Goal: Navigation & Orientation: Find specific page/section

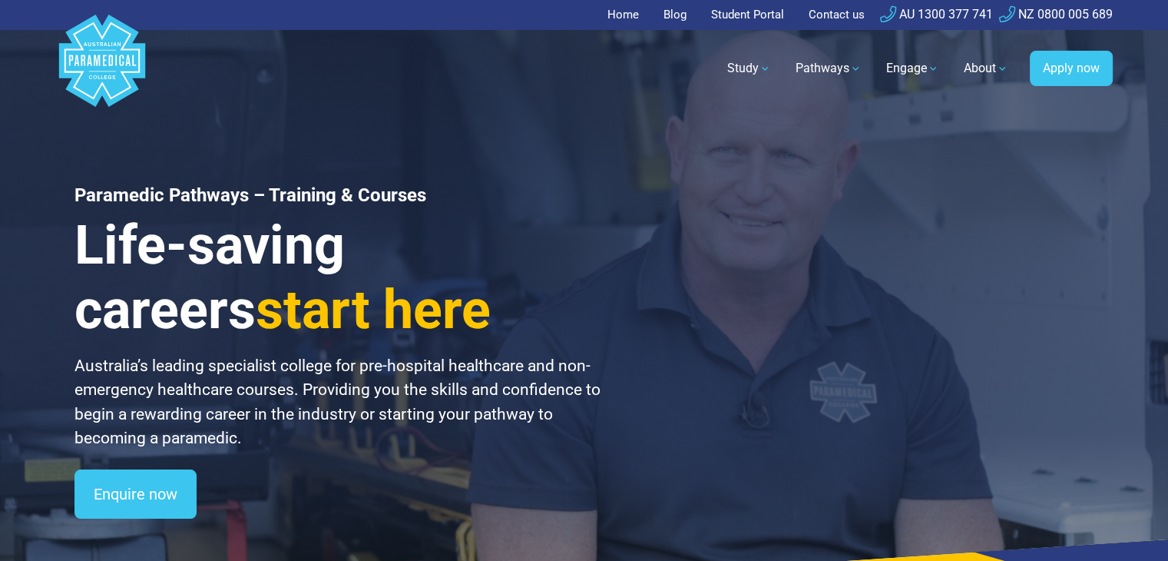
click at [622, 11] on link "Home" at bounding box center [627, 15] width 41 height 30
click at [1060, 301] on div "Paramedic Pathways – Training & Courses Life-saving careers start here Australi…" at bounding box center [584, 308] width 1075 height 617
click at [117, 52] on polygon "Australian Paramedical College" at bounding box center [101, 61] width 86 height 92
